Goal: Information Seeking & Learning: Find specific fact

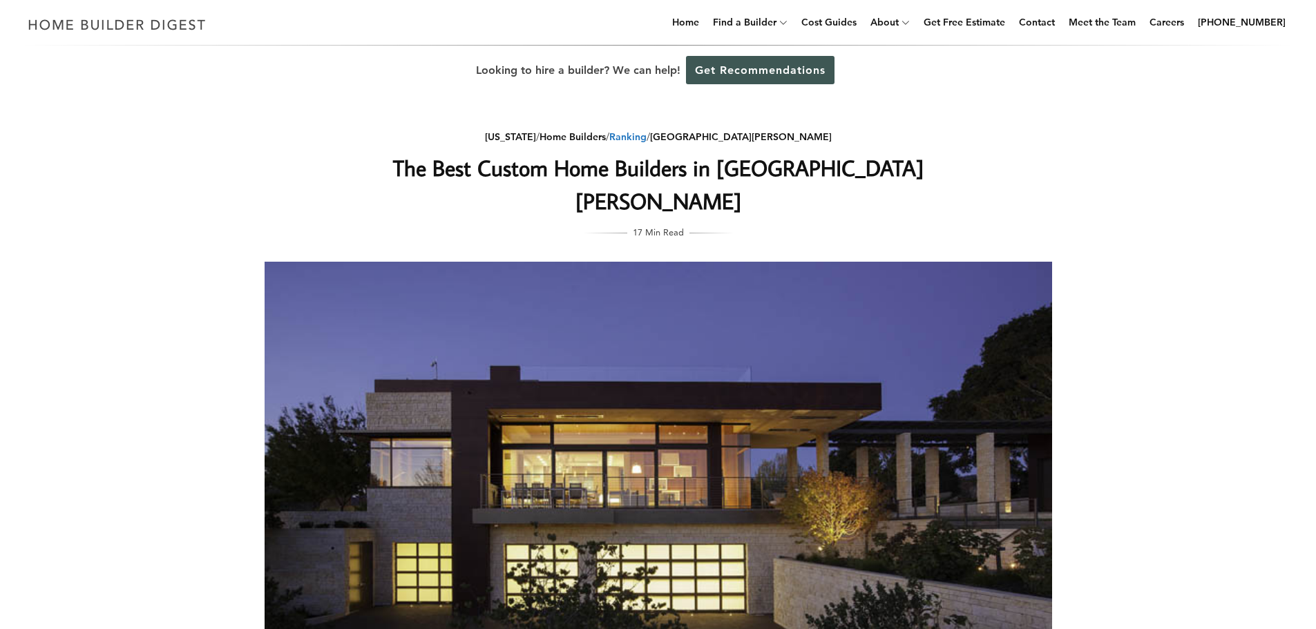
click at [647, 135] on link "Ranking" at bounding box center [627, 137] width 37 height 12
click at [606, 135] on link "Home Builders" at bounding box center [573, 137] width 66 height 12
click at [540, 133] on link "[US_STATE]" at bounding box center [513, 136] width 54 height 10
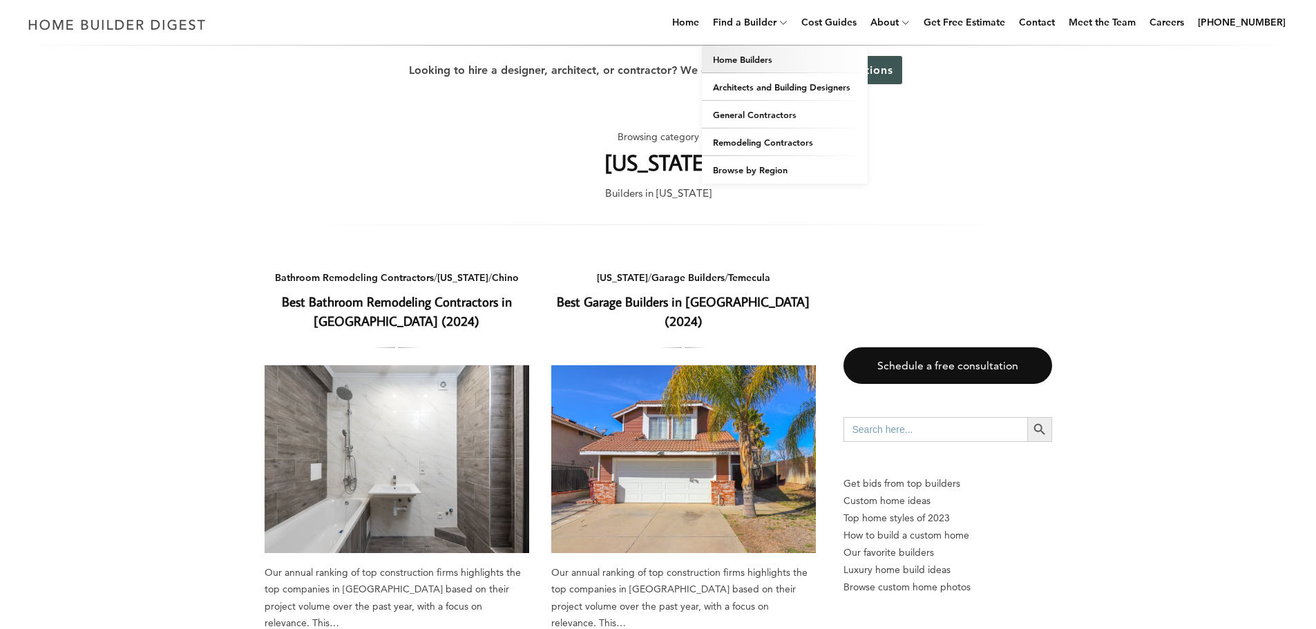
click at [782, 57] on link "Home Builders" at bounding box center [785, 60] width 166 height 28
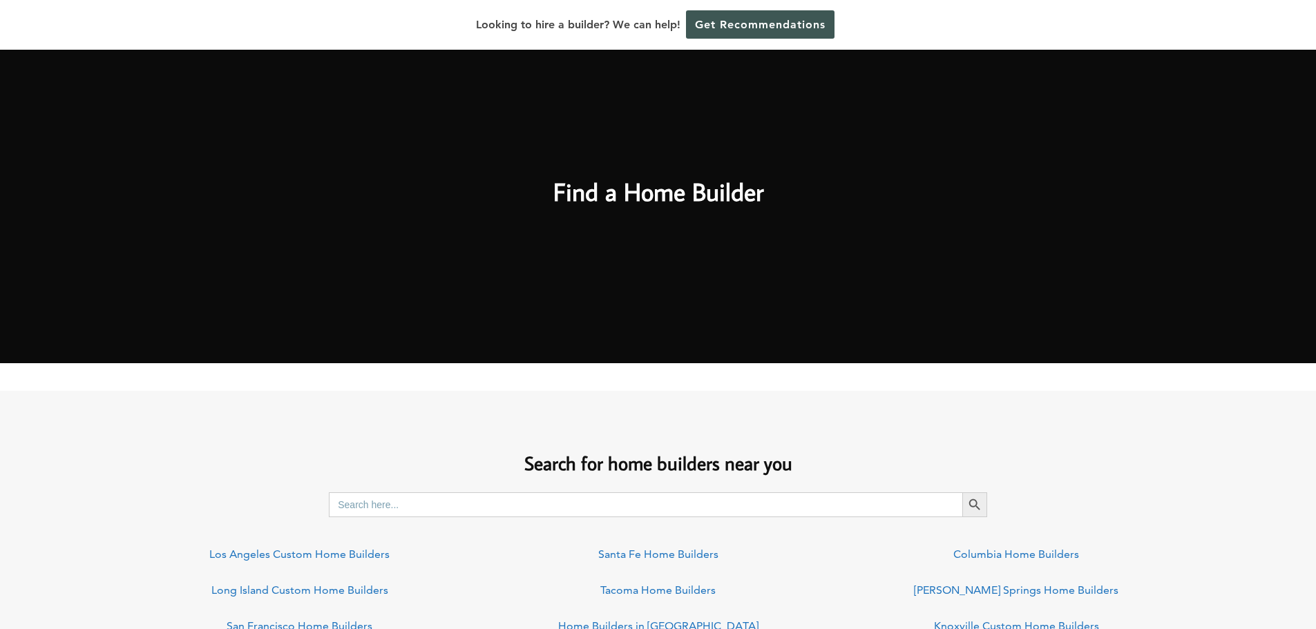
scroll to position [760, 0]
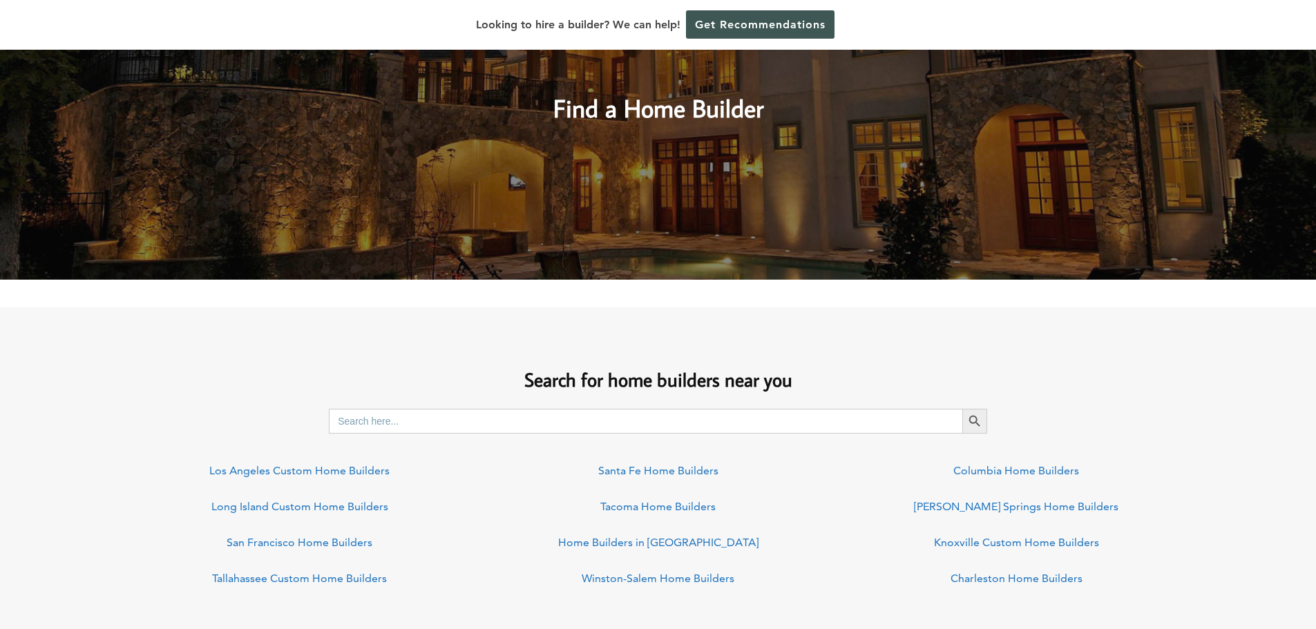
click at [433, 424] on input "Search for:" at bounding box center [646, 421] width 634 height 25
type input "san mateo"
click at [962, 409] on button "Search Button" at bounding box center [974, 421] width 25 height 25
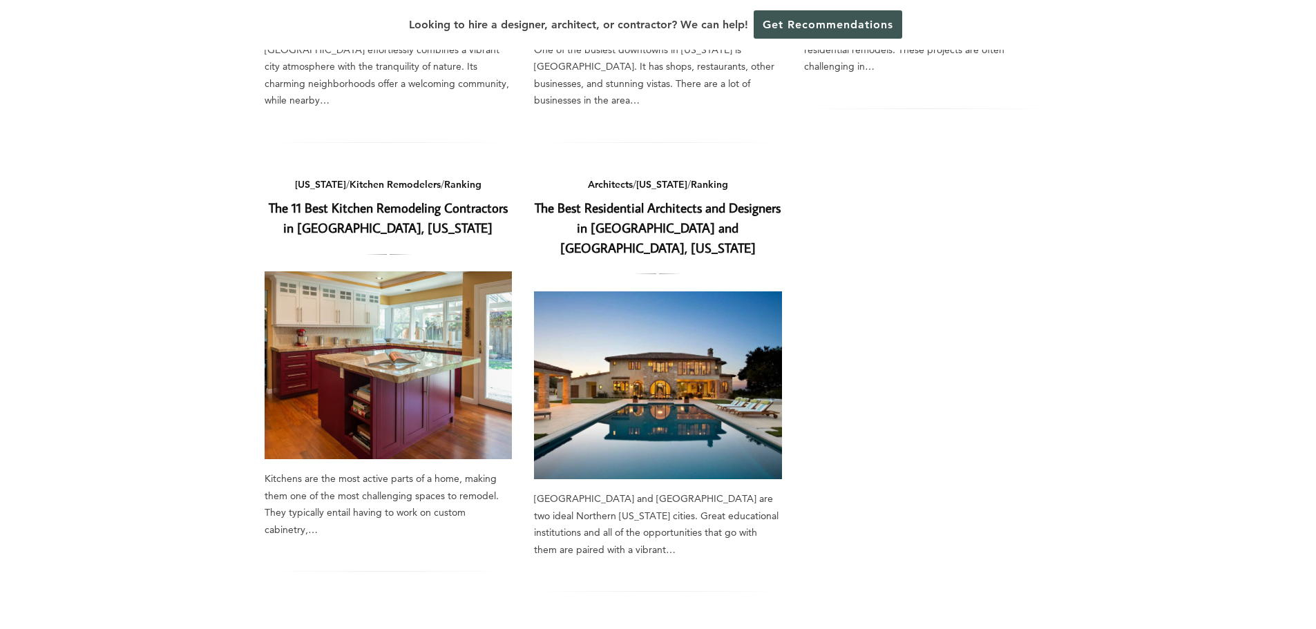
scroll to position [1036, 0]
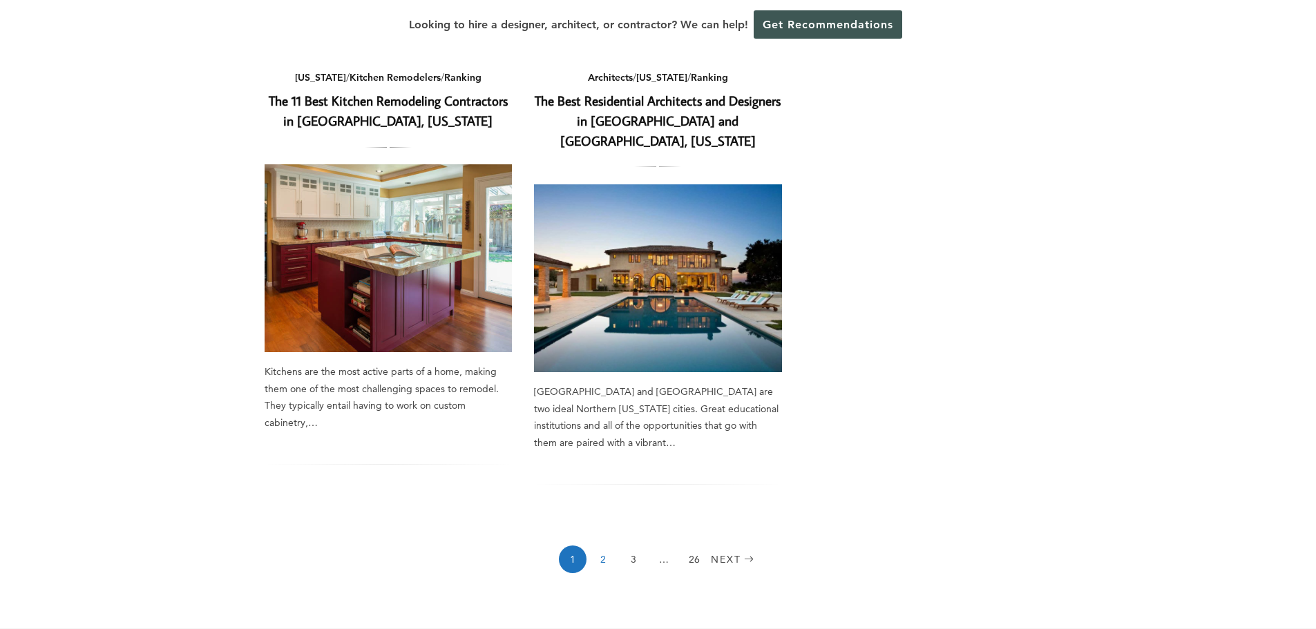
click at [603, 546] on link "2" at bounding box center [603, 560] width 28 height 28
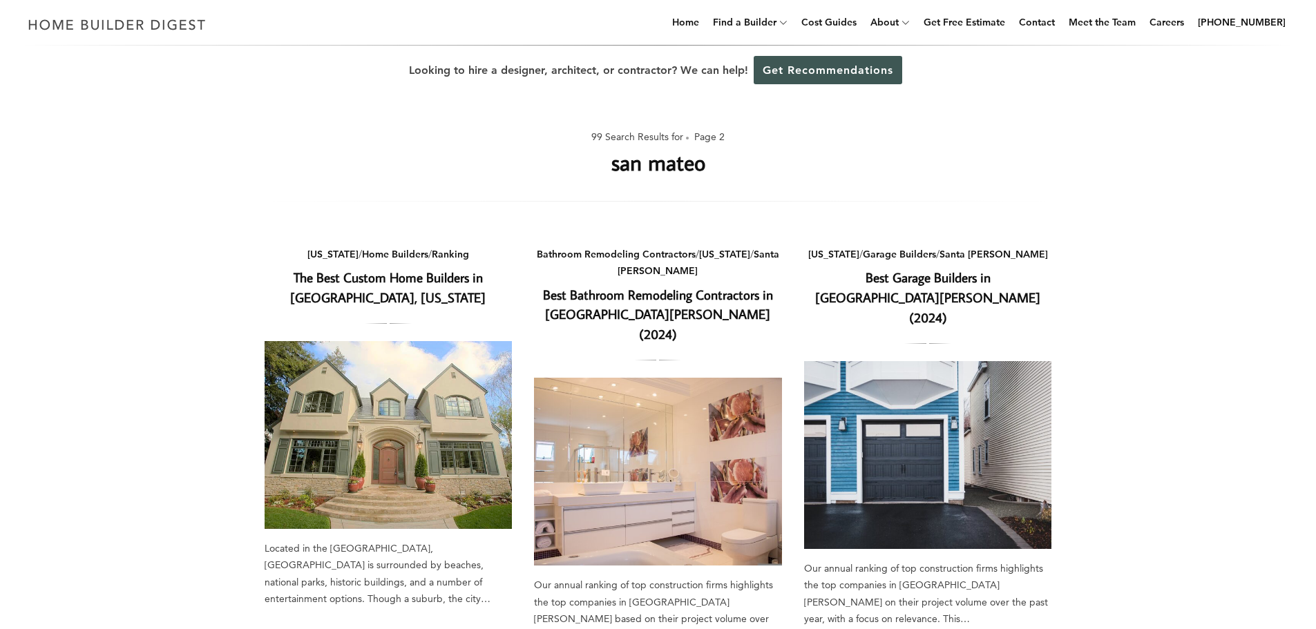
click at [383, 281] on link "The Best Custom Home Builders in [GEOGRAPHIC_DATA], [US_STATE]" at bounding box center [388, 287] width 196 height 37
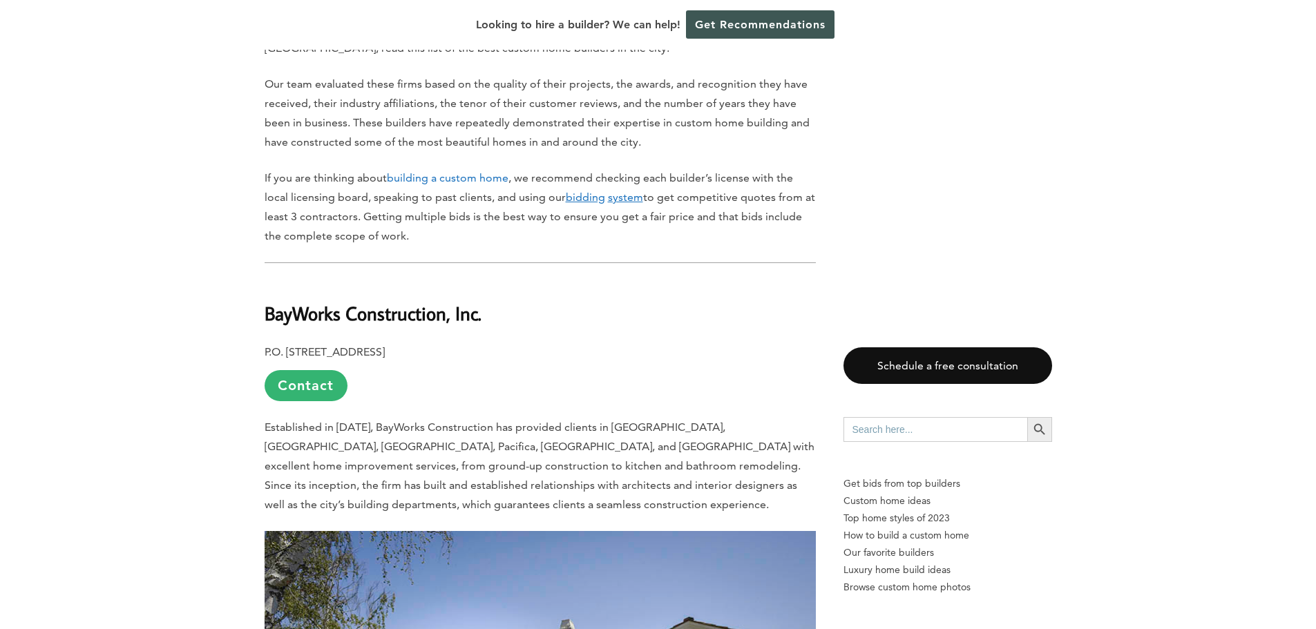
scroll to position [760, 0]
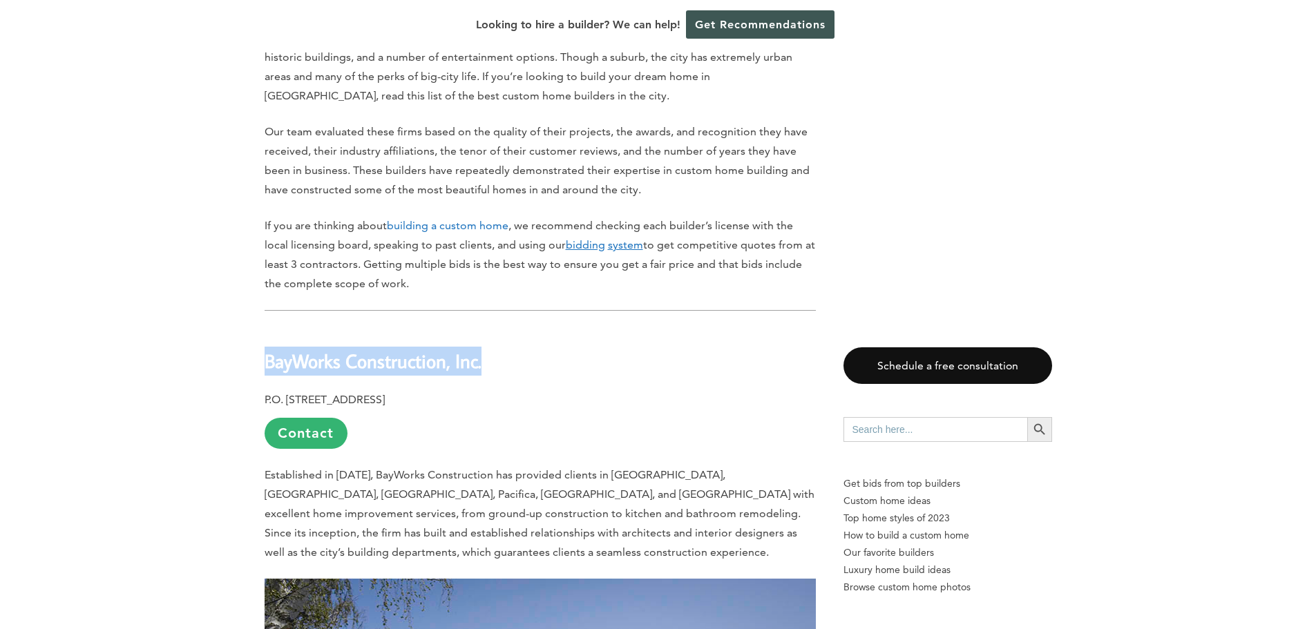
drag, startPoint x: 250, startPoint y: 327, endPoint x: 487, endPoint y: 338, distance: 237.2
copy b "BayWorks Construction, Inc."
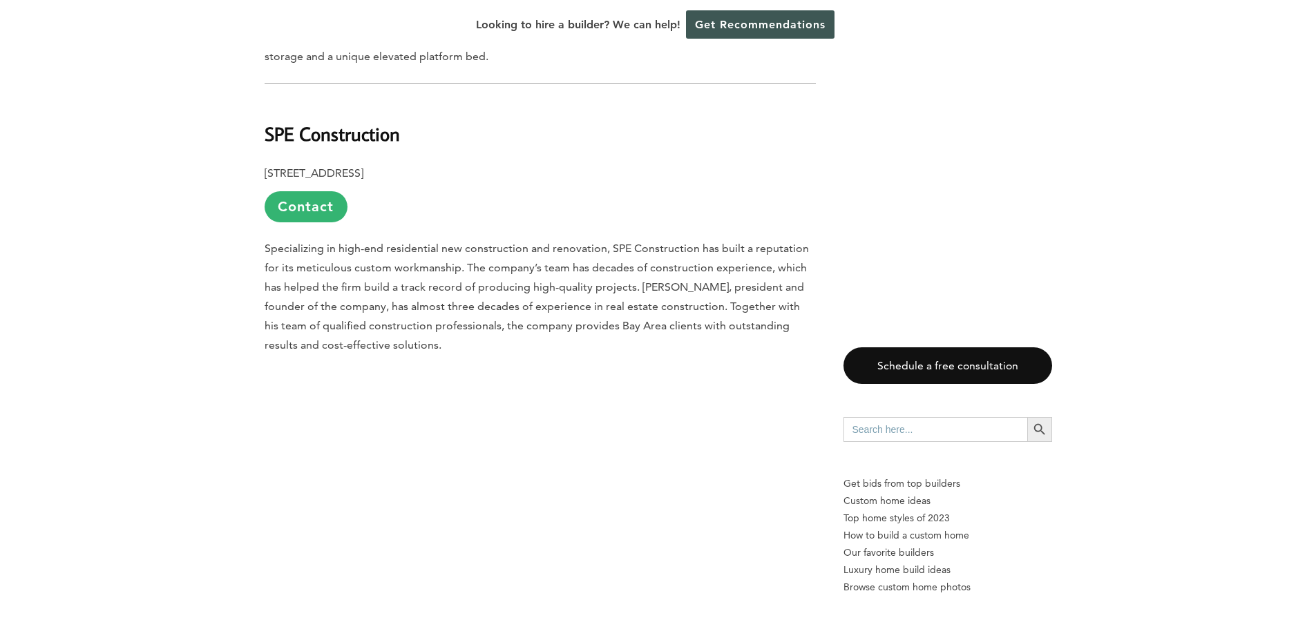
scroll to position [7876, 0]
